Goal: Task Accomplishment & Management: Use online tool/utility

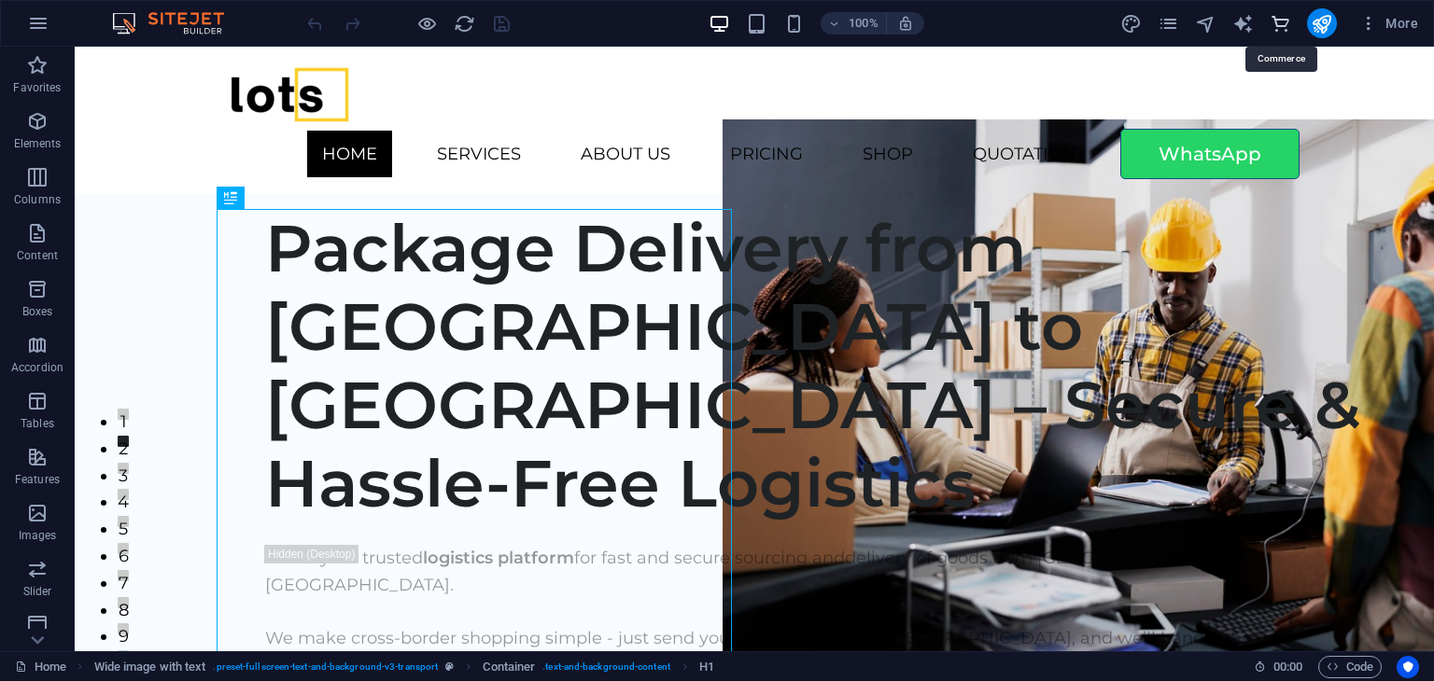
click at [1284, 24] on icon "commerce" at bounding box center [1279, 23] width 21 height 21
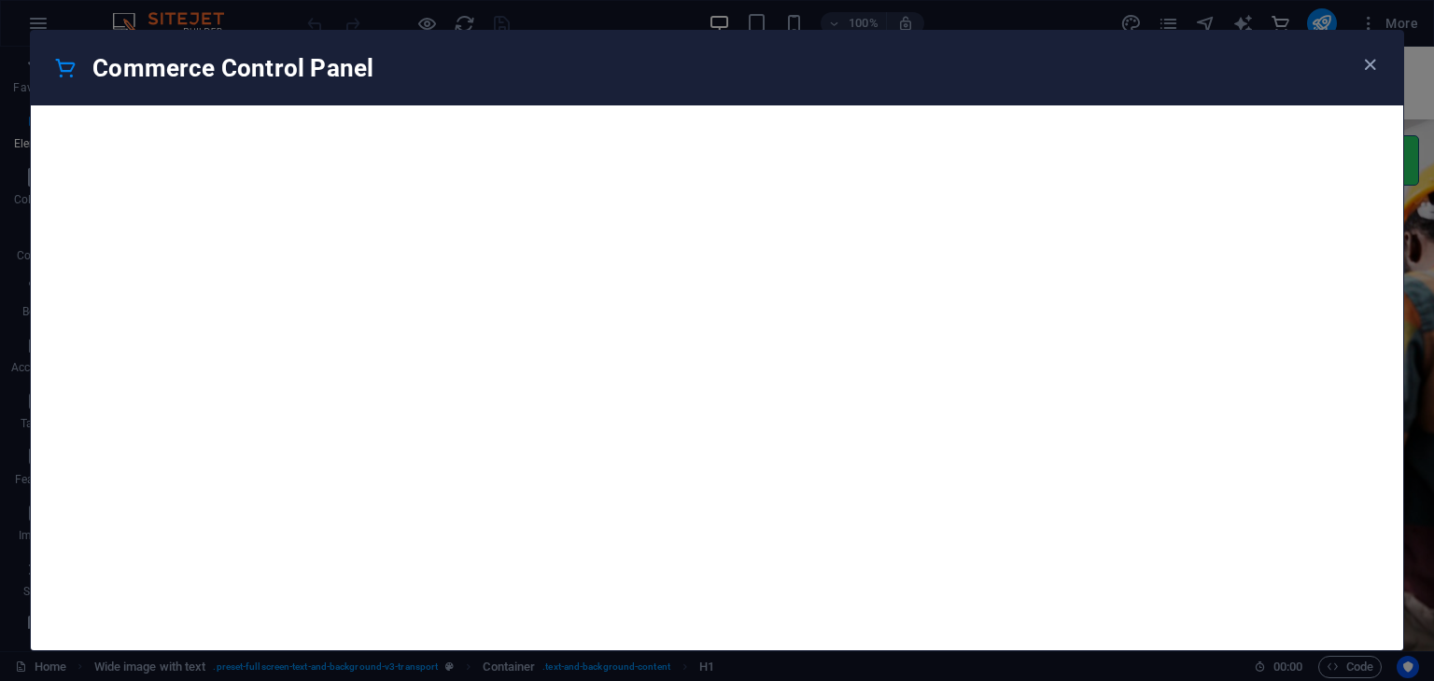
scroll to position [17987, 0]
click at [1404, 149] on div "Commerce Control Panel" at bounding box center [717, 340] width 1434 height 681
click at [1374, 61] on icon "button" at bounding box center [1369, 64] width 21 height 21
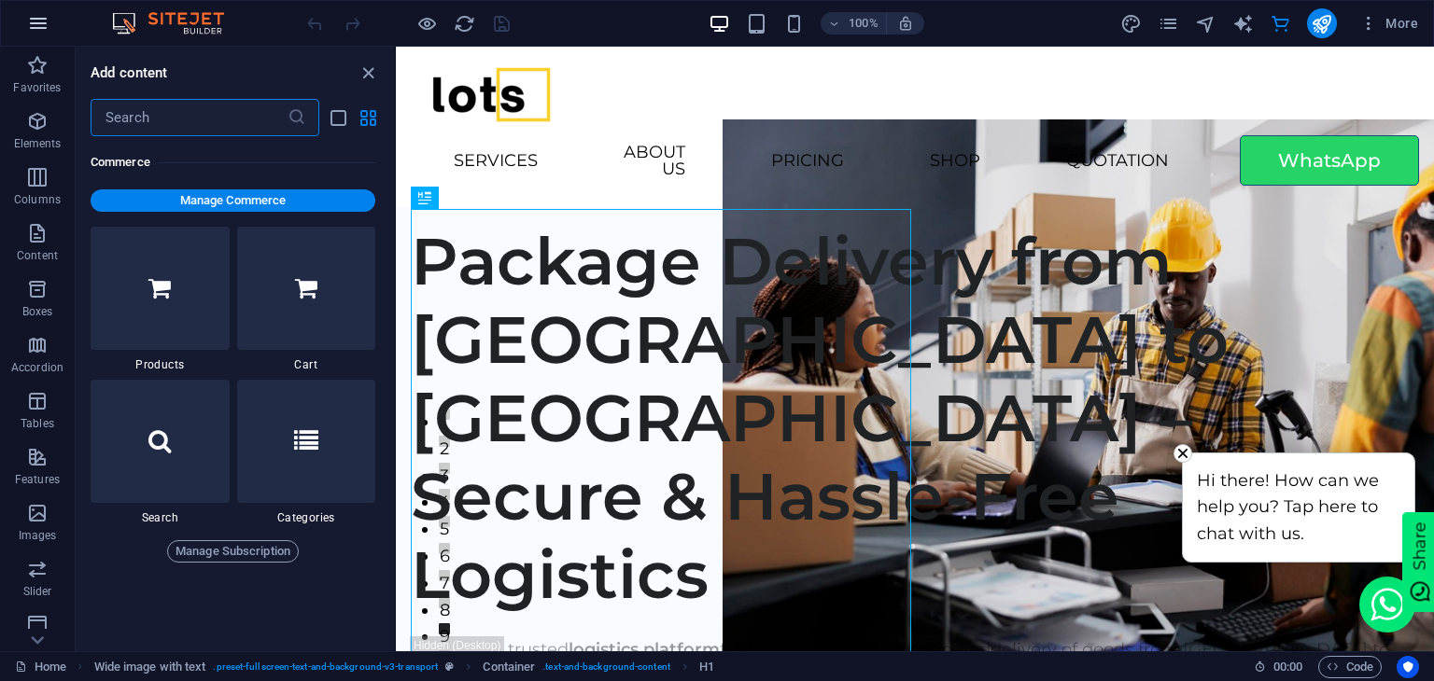
click at [44, 19] on icon "button" at bounding box center [38, 23] width 22 height 22
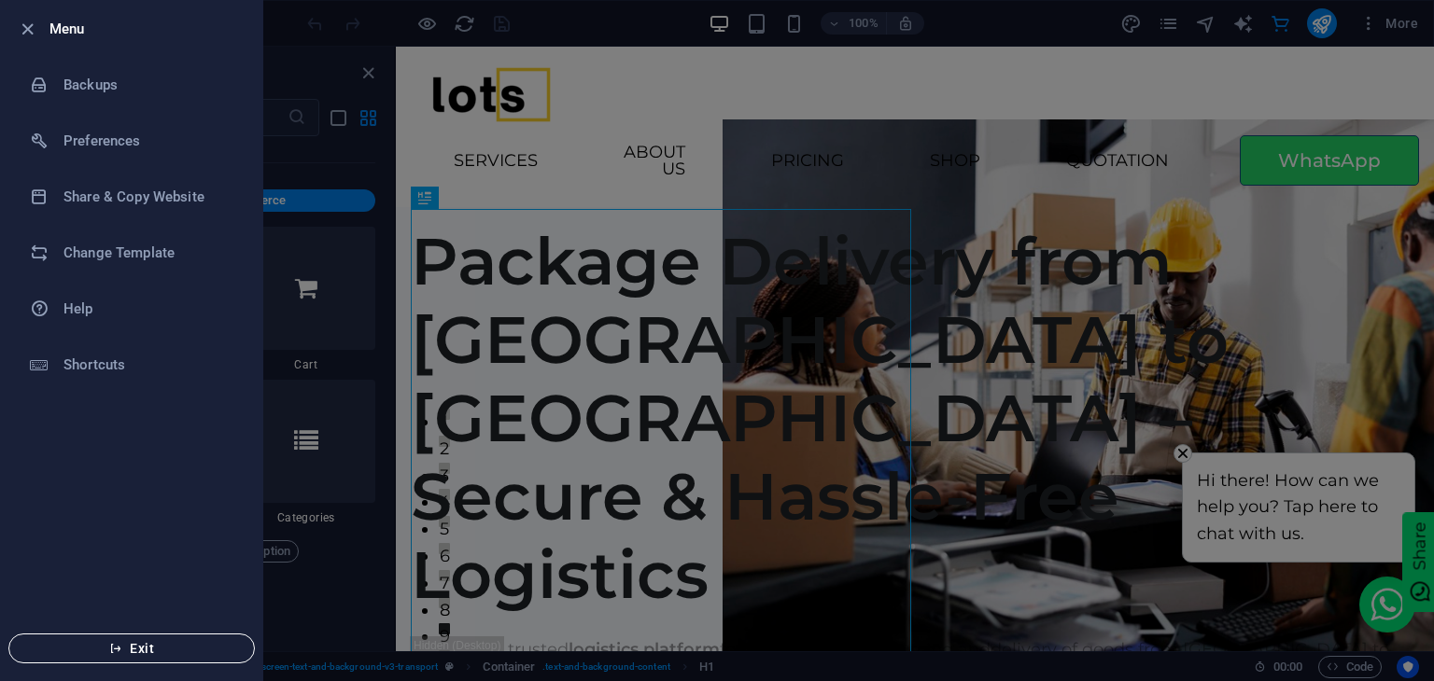
click at [149, 641] on span "Exit" at bounding box center [131, 648] width 215 height 15
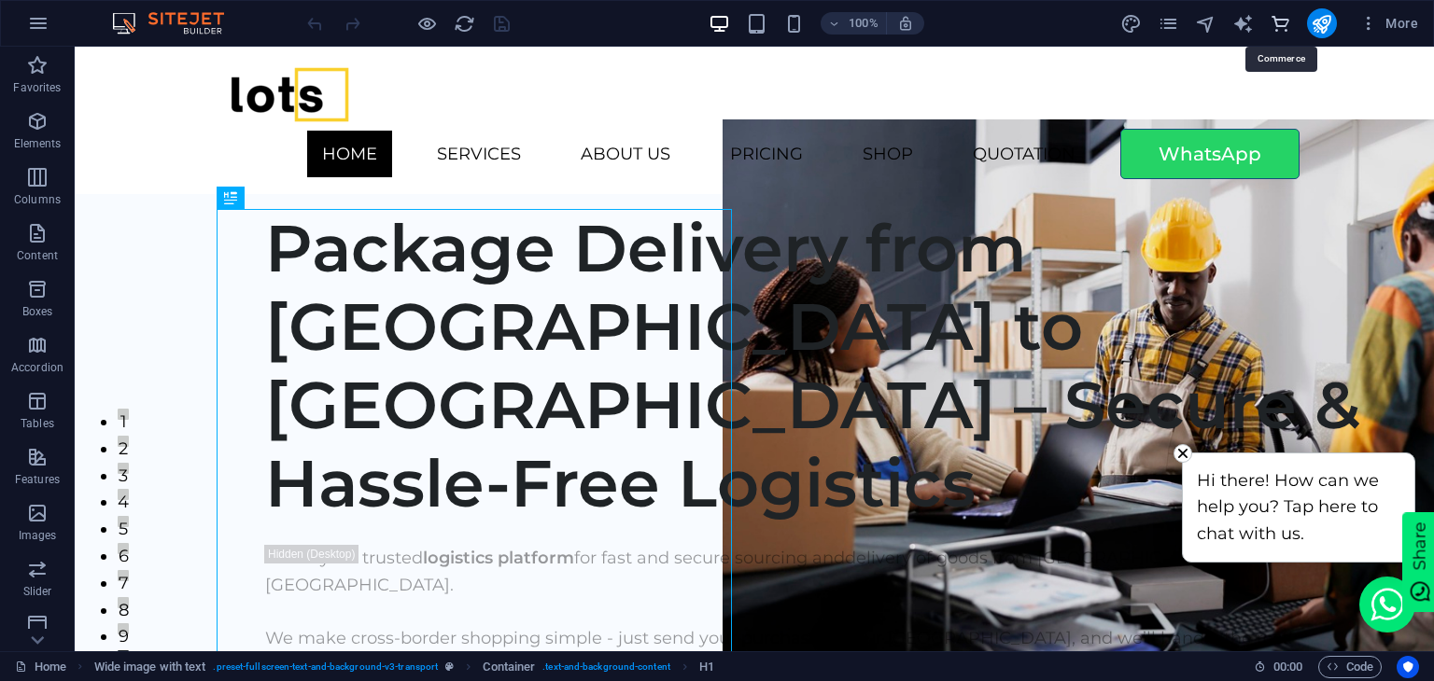
click at [1280, 18] on icon "commerce" at bounding box center [1279, 23] width 21 height 21
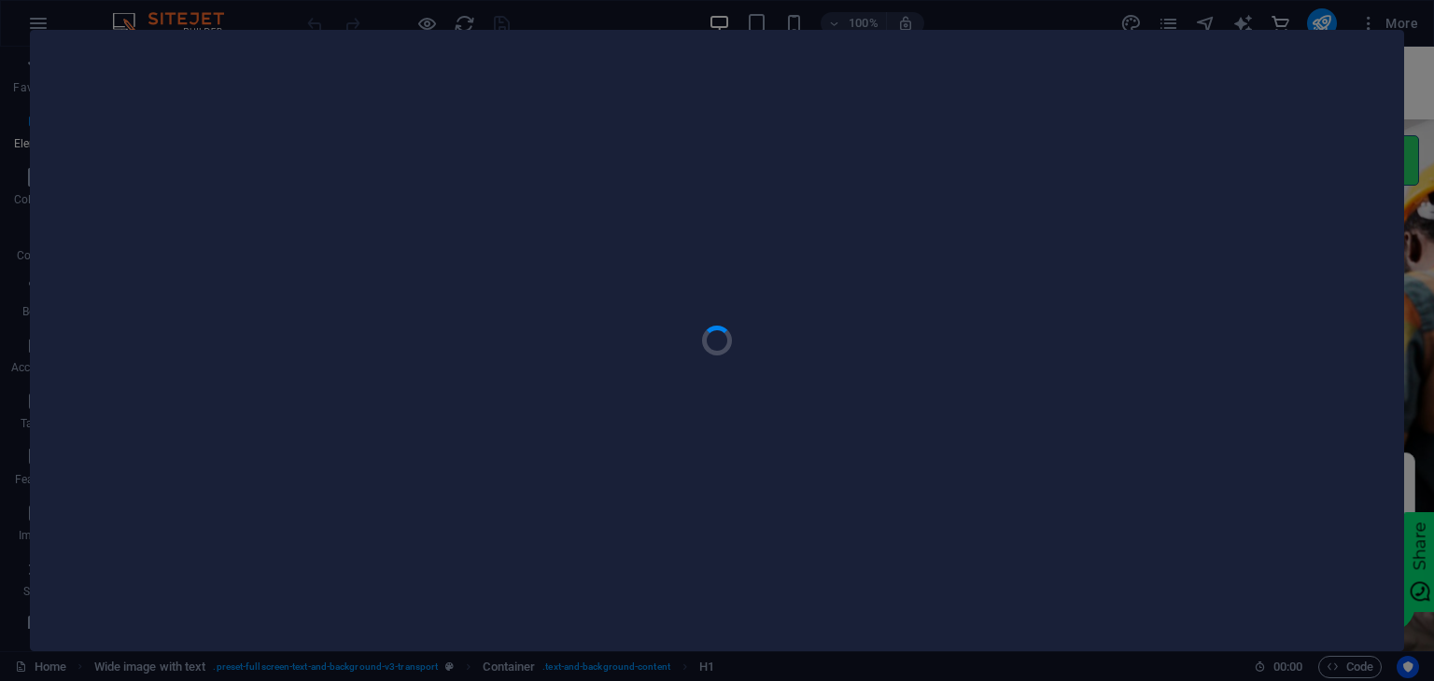
scroll to position [17987, 0]
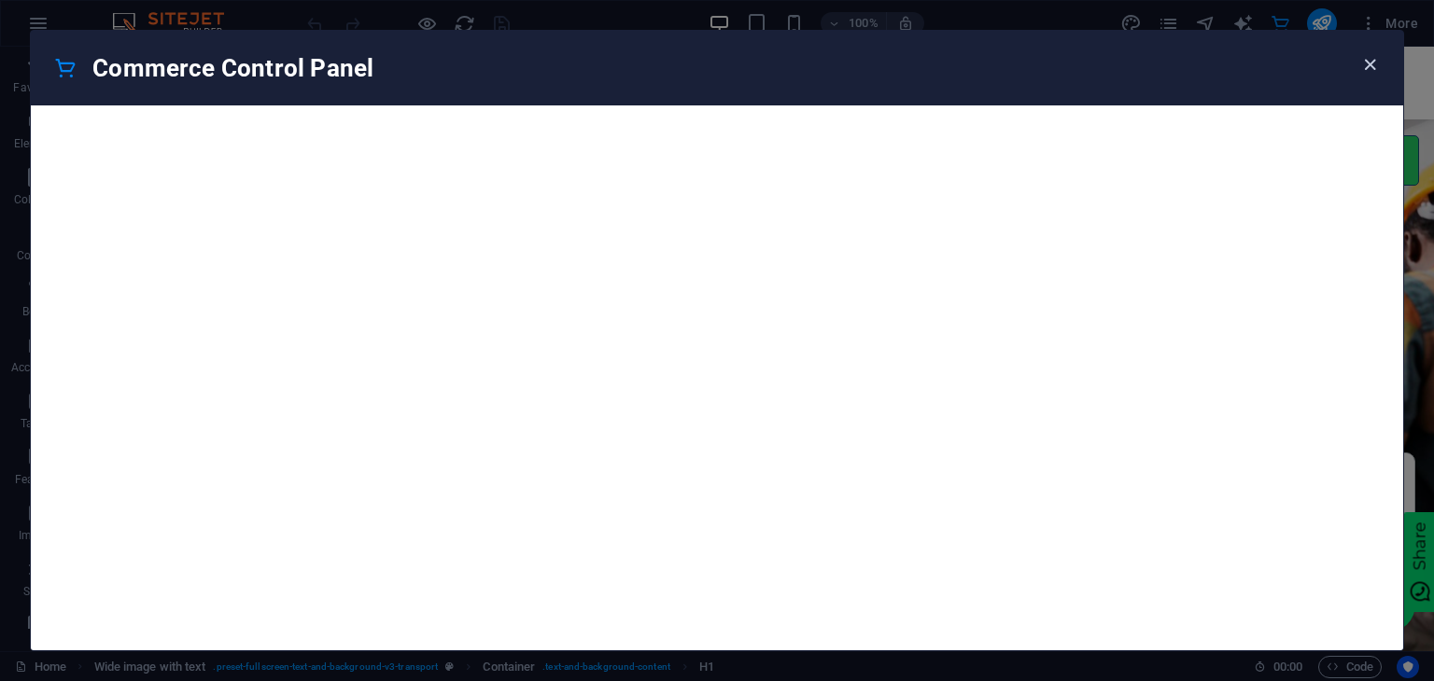
click at [1372, 63] on icon "button" at bounding box center [1369, 64] width 21 height 21
